Goal: Navigation & Orientation: Find specific page/section

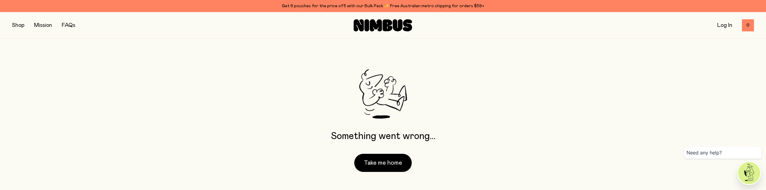
click at [16, 26] on button "button" at bounding box center [18, 25] width 12 height 8
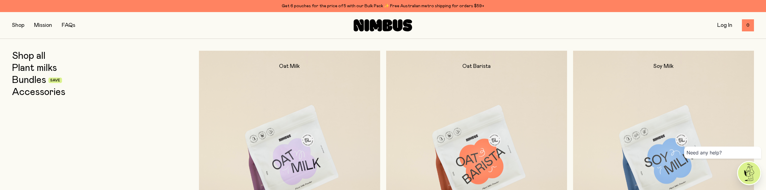
scroll to position [12, 0]
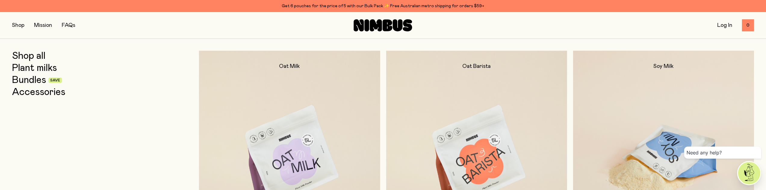
click at [698, 100] on img at bounding box center [663, 157] width 181 height 213
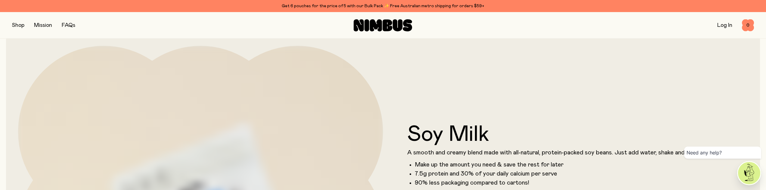
scroll to position [0, 0]
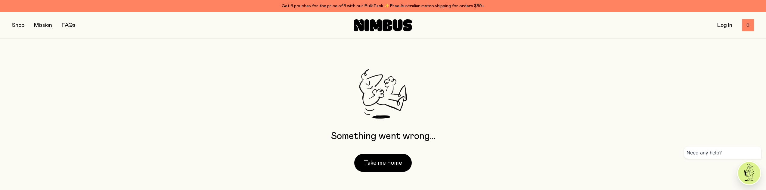
click at [15, 24] on button "button" at bounding box center [18, 25] width 12 height 8
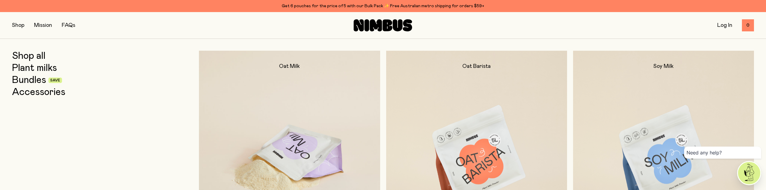
click at [282, 124] on img at bounding box center [289, 157] width 181 height 213
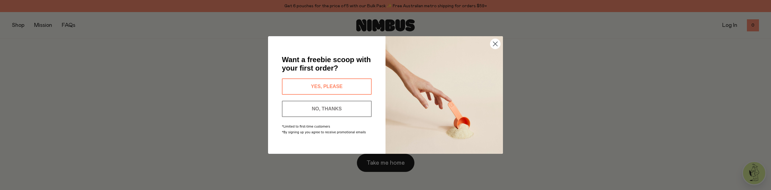
click at [494, 44] on circle "Close dialog" at bounding box center [495, 44] width 10 height 10
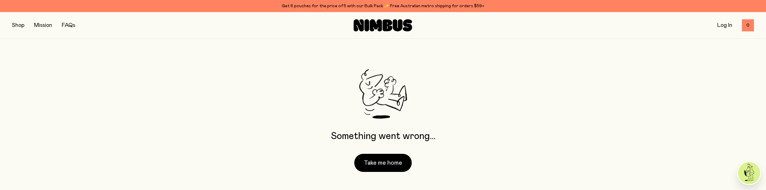
click at [17, 25] on button "button" at bounding box center [18, 25] width 12 height 8
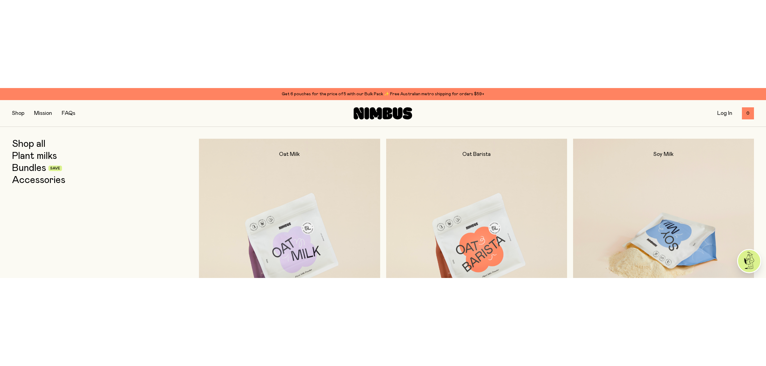
scroll to position [12, 0]
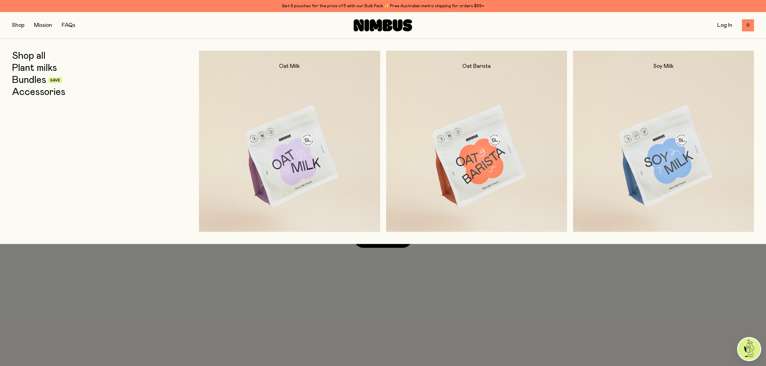
click at [39, 70] on link "Plant milks" at bounding box center [34, 68] width 45 height 11
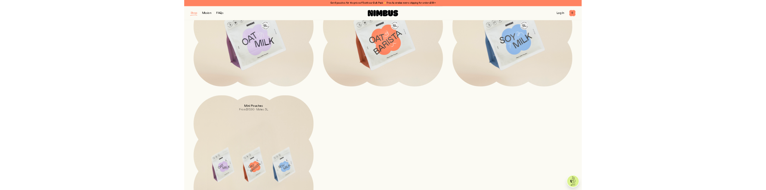
scroll to position [223, 0]
